Goal: Information Seeking & Learning: Compare options

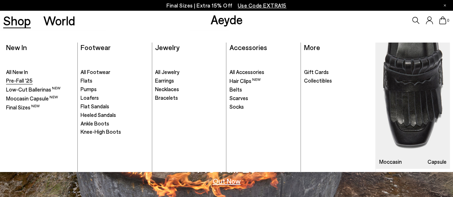
click at [27, 79] on span "Pre-Fall '25" at bounding box center [19, 80] width 26 height 6
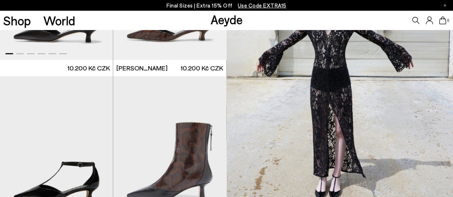
scroll to position [1001, 0]
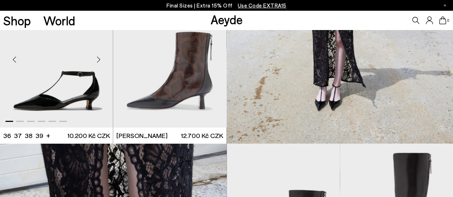
click at [60, 101] on img "1 / 6" at bounding box center [56, 57] width 113 height 142
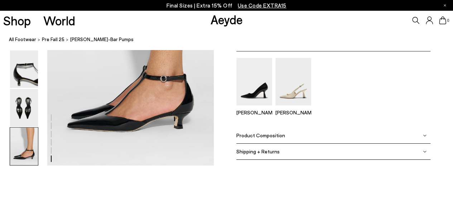
scroll to position [1136, 0]
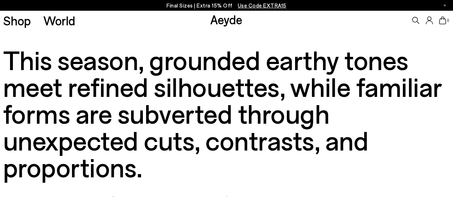
scroll to position [1001, 0]
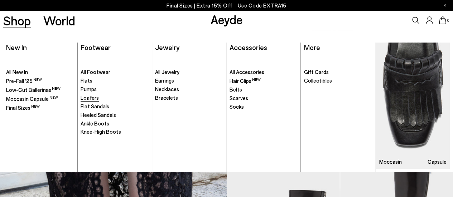
click at [90, 96] on span "Loafers" at bounding box center [90, 98] width 18 height 6
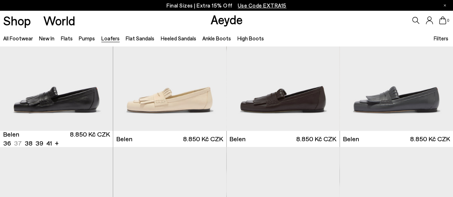
scroll to position [43, 0]
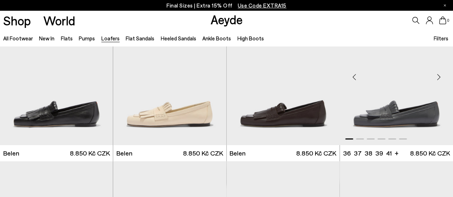
click at [408, 113] on img "1 / 6" at bounding box center [396, 74] width 113 height 142
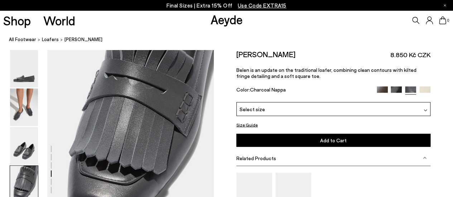
scroll to position [673, 0]
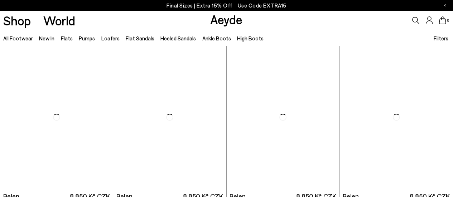
scroll to position [43, 0]
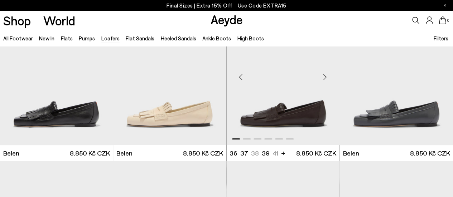
click at [296, 115] on img "1 / 6" at bounding box center [283, 74] width 113 height 142
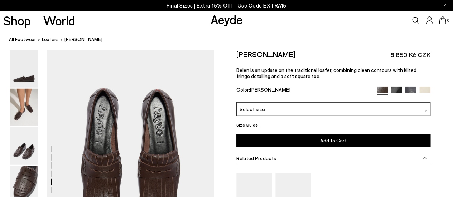
scroll to position [959, 0]
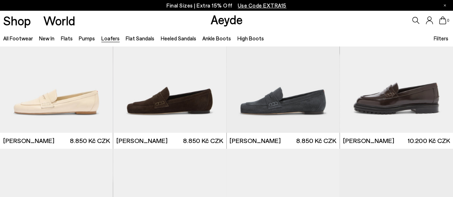
scroll to position [372, 0]
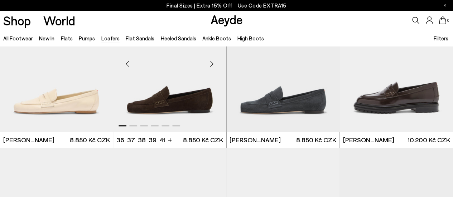
click at [185, 105] on img "1 / 6" at bounding box center [169, 61] width 113 height 142
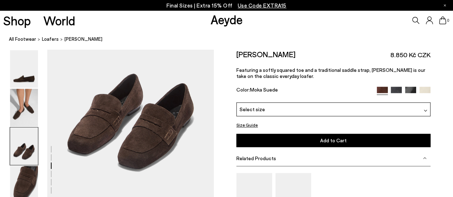
scroll to position [516, 0]
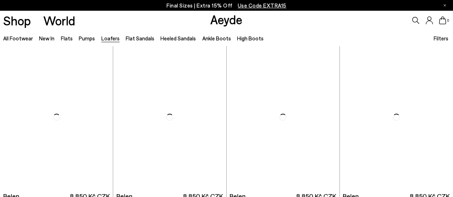
scroll to position [372, 0]
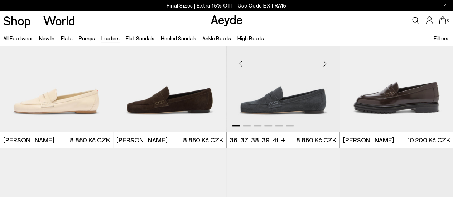
click at [305, 93] on img "1 / 6" at bounding box center [283, 61] width 113 height 142
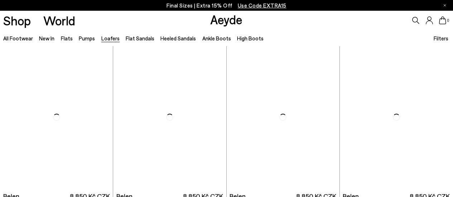
scroll to position [372, 0]
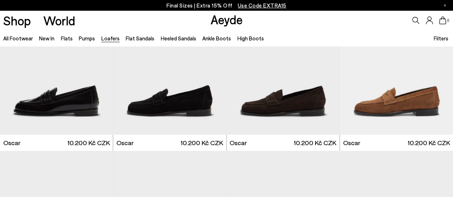
scroll to position [1002, 0]
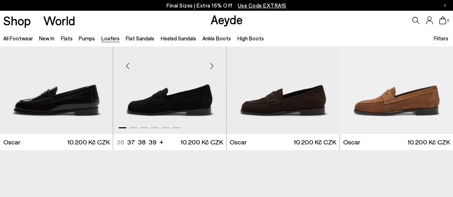
click at [164, 104] on img "1 / 6" at bounding box center [169, 63] width 113 height 142
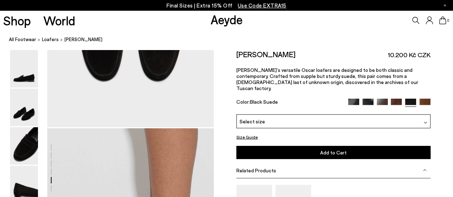
scroll to position [959, 0]
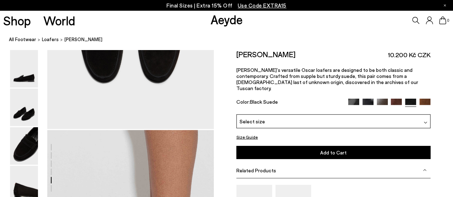
click at [424, 99] on img at bounding box center [424, 104] width 11 height 11
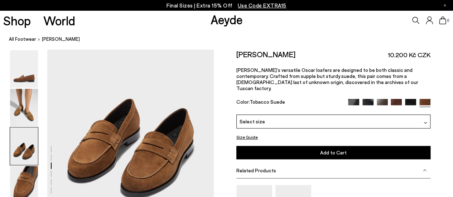
scroll to position [487, 0]
click at [381, 99] on img at bounding box center [382, 104] width 11 height 11
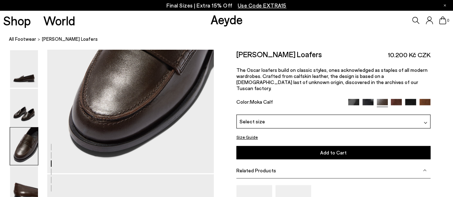
scroll to position [473, 0]
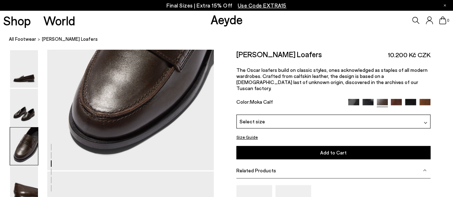
click at [397, 99] on img at bounding box center [396, 104] width 11 height 11
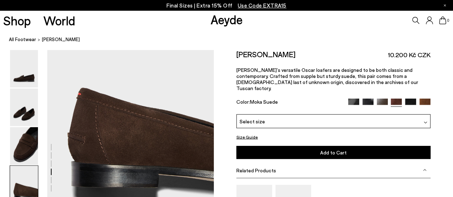
scroll to position [659, 0]
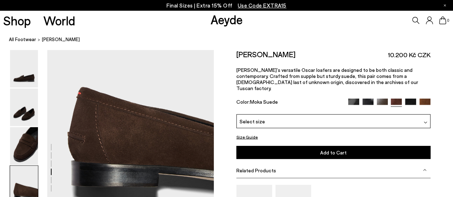
click at [409, 99] on img at bounding box center [410, 104] width 11 height 11
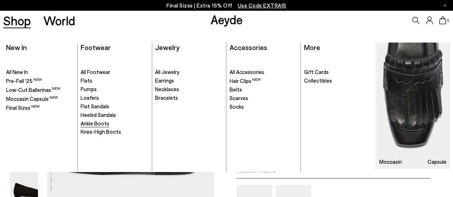
click at [103, 123] on span "Ankle Boots" at bounding box center [95, 123] width 29 height 6
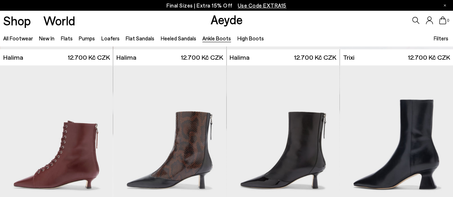
scroll to position [143, 0]
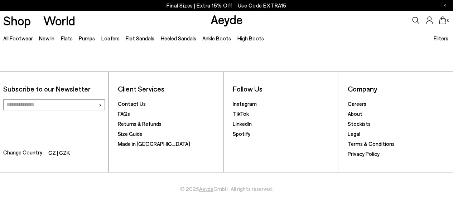
scroll to position [1487, 0]
